Goal: Task Accomplishment & Management: Complete application form

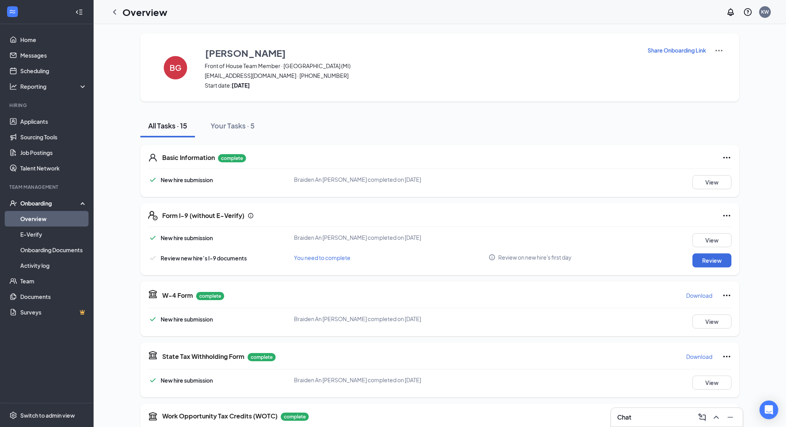
scroll to position [8, 0]
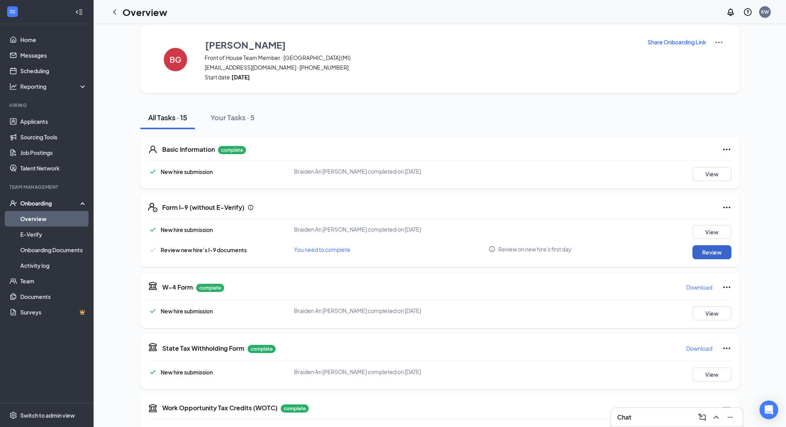
click at [710, 254] on button "Review" at bounding box center [711, 253] width 39 height 14
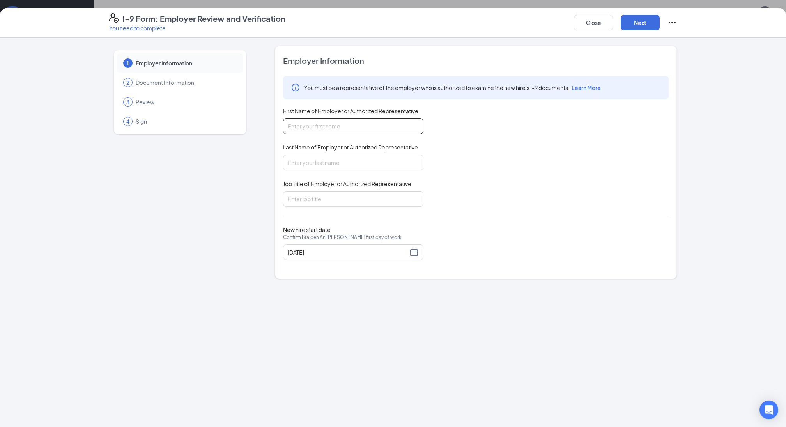
click at [358, 127] on input "First Name of Employer or Authorized Representative" at bounding box center [353, 126] width 140 height 16
type input "[PERSON_NAME]"
click at [343, 165] on input "Last Name of Employer or Authorized Representative" at bounding box center [353, 163] width 140 height 16
type input "[PERSON_NAME]"
click at [336, 198] on input "Job Title of Employer or Authorized Representative" at bounding box center [353, 199] width 140 height 16
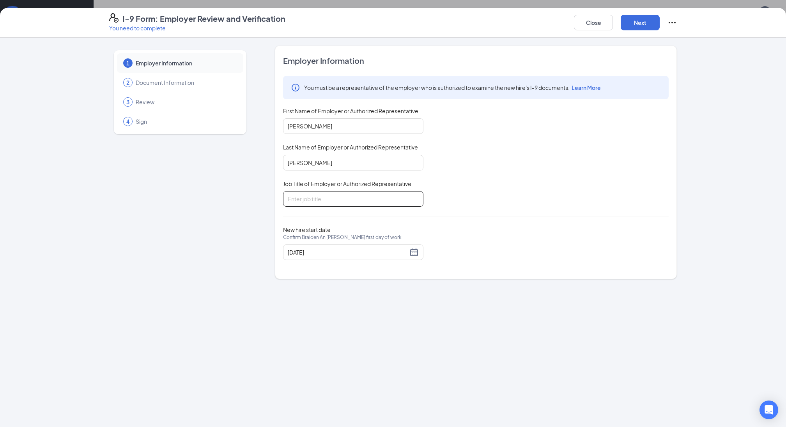
type input "Talent Director"
click at [646, 21] on button "Next" at bounding box center [639, 23] width 39 height 16
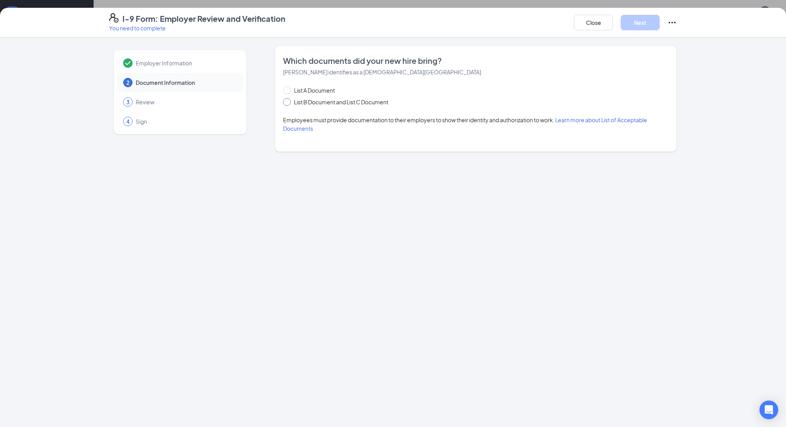
click at [290, 103] on span at bounding box center [287, 102] width 8 height 8
click at [288, 103] on input "List B Document and List C Document" at bounding box center [285, 100] width 5 height 5
radio input "true"
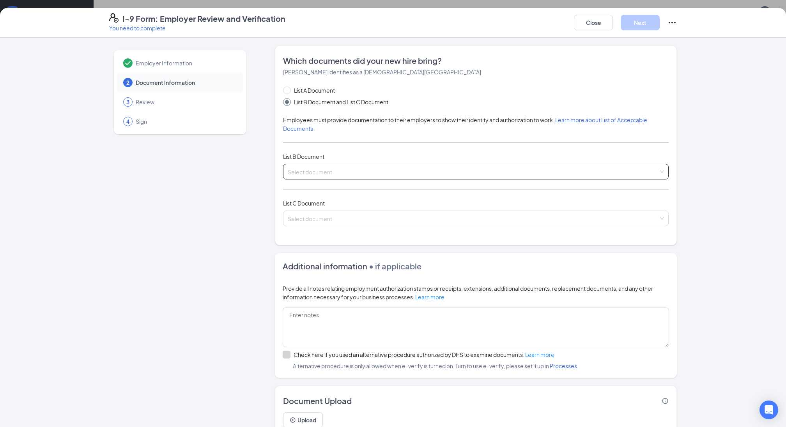
click at [343, 170] on input "search" at bounding box center [473, 170] width 371 height 12
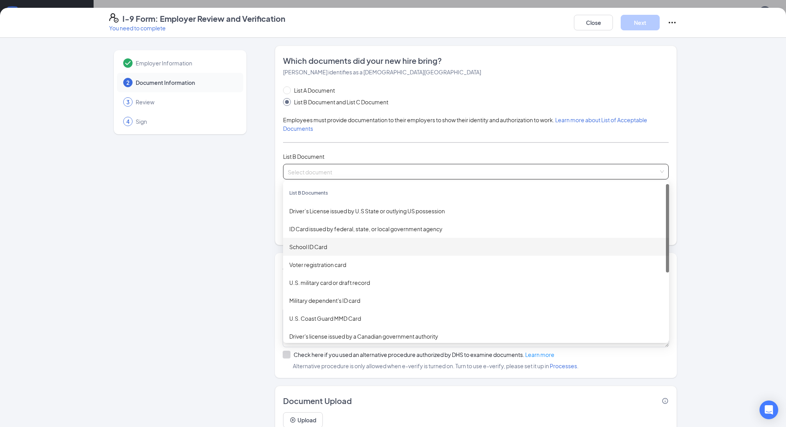
click at [327, 246] on div "School ID Card" at bounding box center [475, 247] width 373 height 9
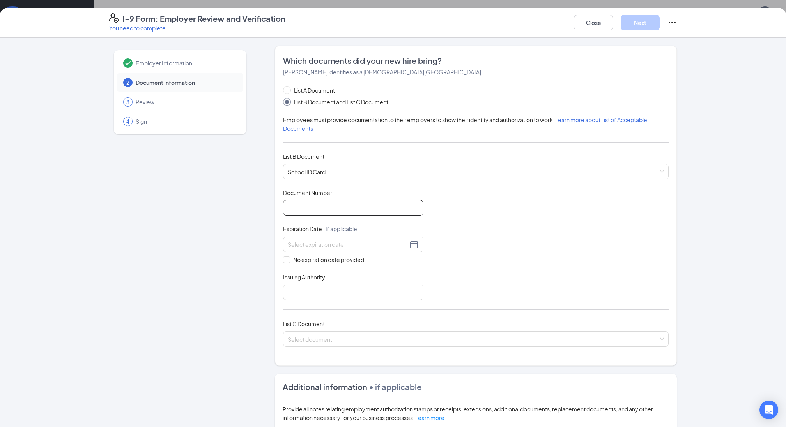
click at [314, 209] on input "Document Number" at bounding box center [353, 208] width 140 height 16
drag, startPoint x: 389, startPoint y: 208, endPoint x: 275, endPoint y: 201, distance: 114.0
click at [275, 201] on div "Which documents did your new hire bring? [PERSON_NAME] identifies as a [DEMOGRA…" at bounding box center [476, 206] width 402 height 321
type input "2425benzie"
click at [337, 241] on input at bounding box center [348, 244] width 120 height 9
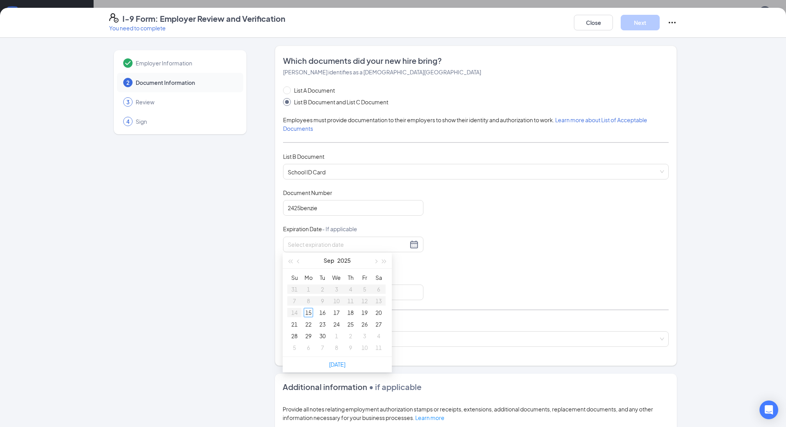
click at [470, 277] on div "Document Title School ID Card Document Number 2425benzie Expiration Date - If a…" at bounding box center [475, 244] width 385 height 111
click at [287, 260] on input "No expiration date provided" at bounding box center [285, 258] width 5 height 5
checkbox input "true"
click at [304, 292] on input "Issuing Authority" at bounding box center [353, 294] width 140 height 16
type input "[GEOGRAPHIC_DATA]"
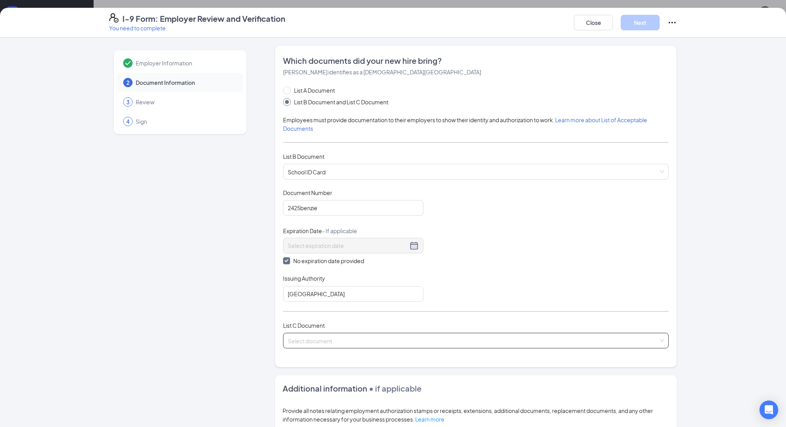
click at [334, 342] on input "search" at bounding box center [473, 340] width 371 height 12
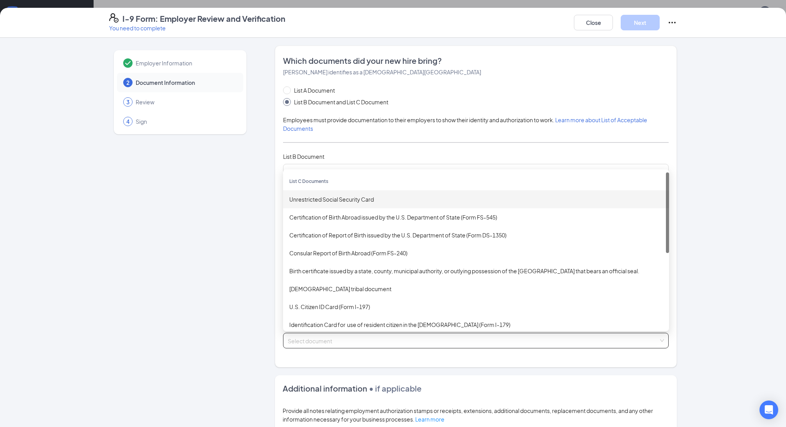
click at [350, 196] on div "Unrestricted Social Security Card" at bounding box center [475, 199] width 373 height 9
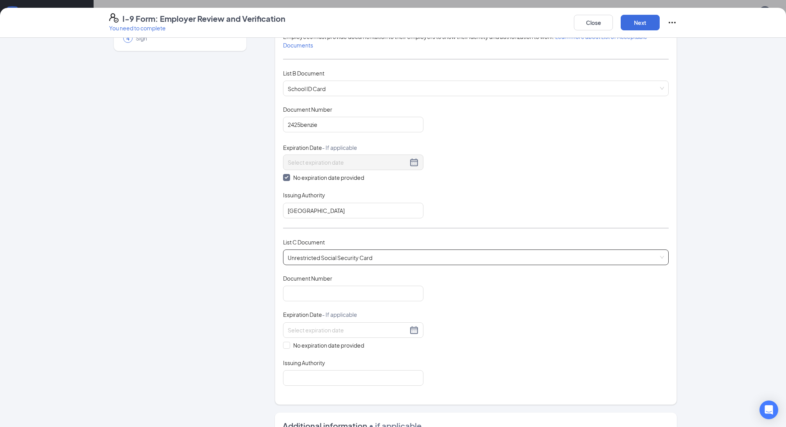
scroll to position [103, 0]
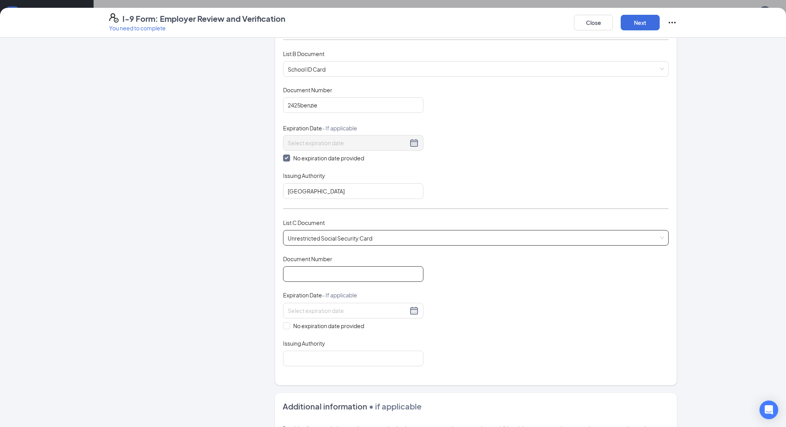
click at [340, 272] on input "Document Number" at bounding box center [353, 275] width 140 height 16
type input "364379066"
click at [288, 323] on span at bounding box center [286, 326] width 7 height 7
click at [288, 323] on input "No expiration date provided" at bounding box center [285, 325] width 5 height 5
checkbox input "true"
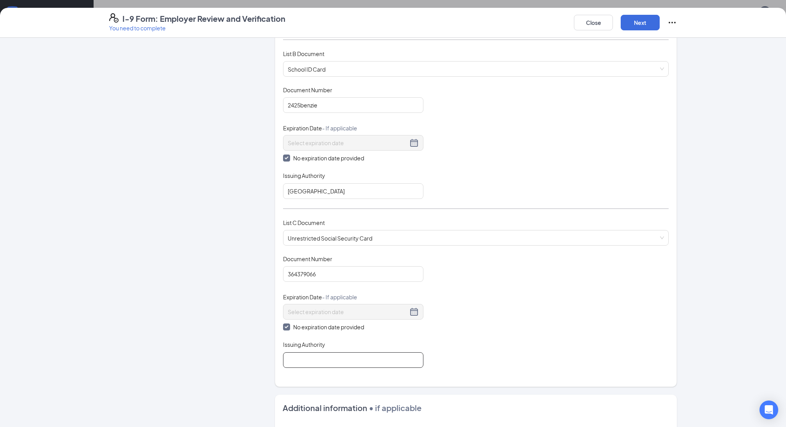
click at [298, 358] on input "Issuing Authority" at bounding box center [353, 361] width 140 height 16
type input "Social Security Administration"
click at [544, 344] on div "Document Title Unrestricted Social Security Card Document Number 364379066 Expi…" at bounding box center [475, 311] width 385 height 113
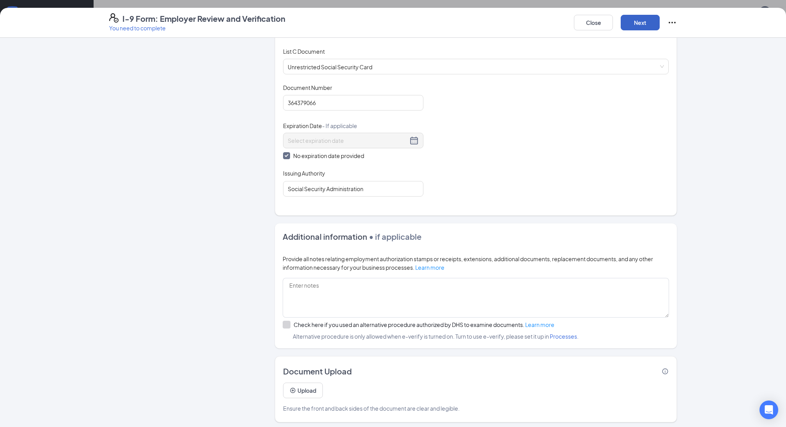
click at [641, 23] on button "Next" at bounding box center [639, 23] width 39 height 16
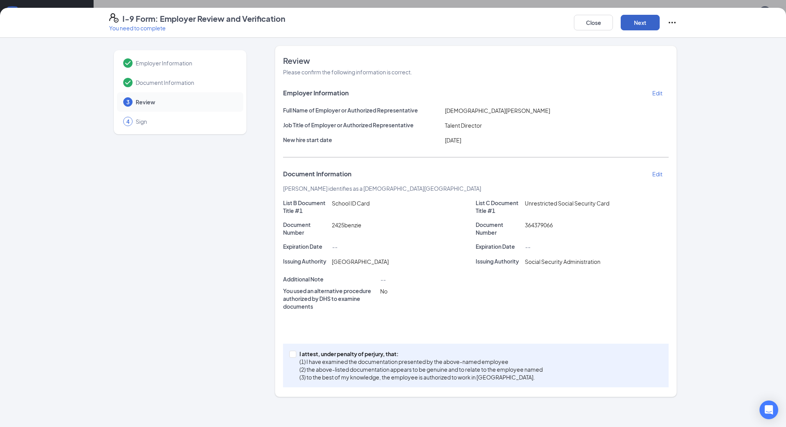
drag, startPoint x: 644, startPoint y: 20, endPoint x: 552, endPoint y: 211, distance: 212.1
click at [552, 211] on div "I-9 Form: Employer Review and Verification You need to complete Close Next Empl…" at bounding box center [393, 218] width 786 height 420
click at [297, 354] on span "I attest, under penalty of [PERSON_NAME], that: (1) I have examined the documen…" at bounding box center [420, 365] width 249 height 31
click at [295, 354] on input "I attest, under penalty of [PERSON_NAME], that: (1) I have examined the documen…" at bounding box center [291, 353] width 5 height 5
checkbox input "true"
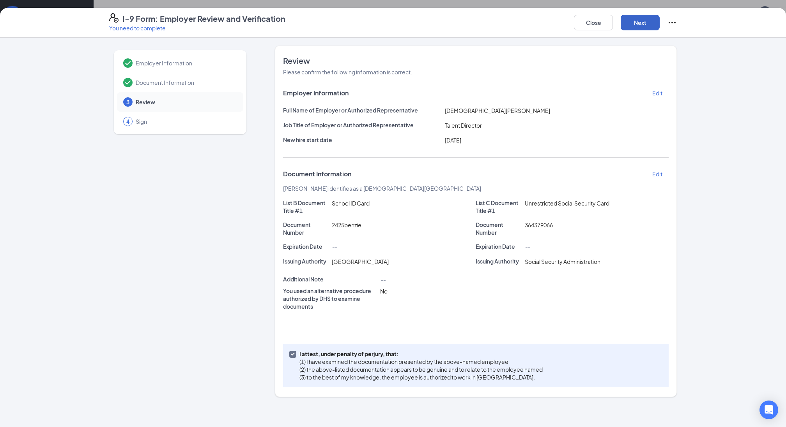
click at [640, 19] on button "Next" at bounding box center [639, 23] width 39 height 16
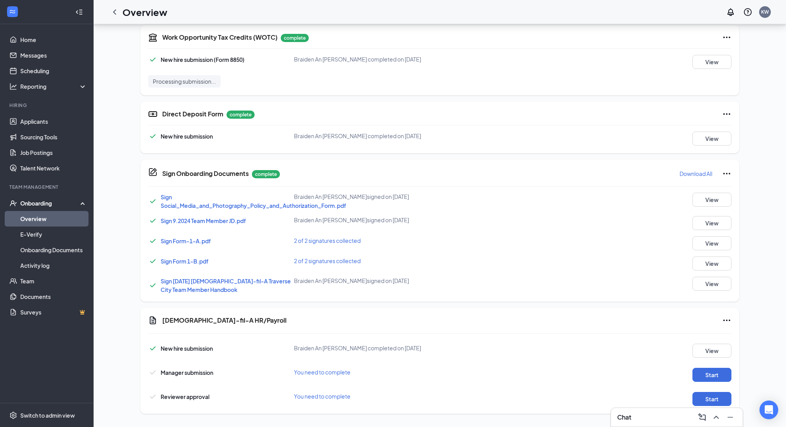
scroll to position [380, 0]
click at [717, 373] on button "Start" at bounding box center [711, 374] width 39 height 14
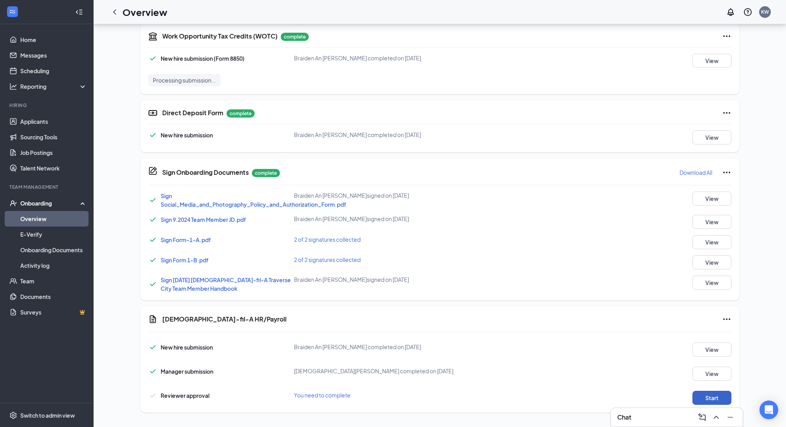
click at [714, 397] on button "Start" at bounding box center [711, 398] width 39 height 14
click at [40, 120] on link "Applicants" at bounding box center [53, 122] width 67 height 16
